Goal: Navigation & Orientation: Find specific page/section

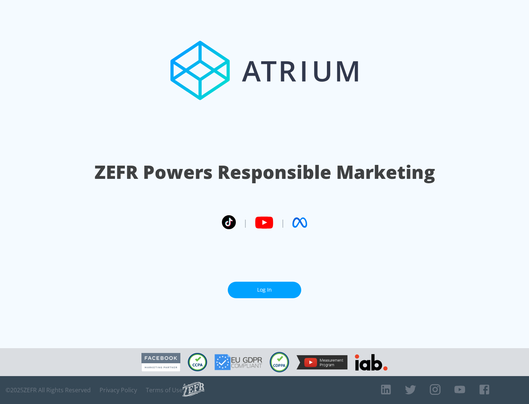
click at [264, 290] on link "Log In" at bounding box center [264, 290] width 73 height 17
